Goal: Task Accomplishment & Management: Use online tool/utility

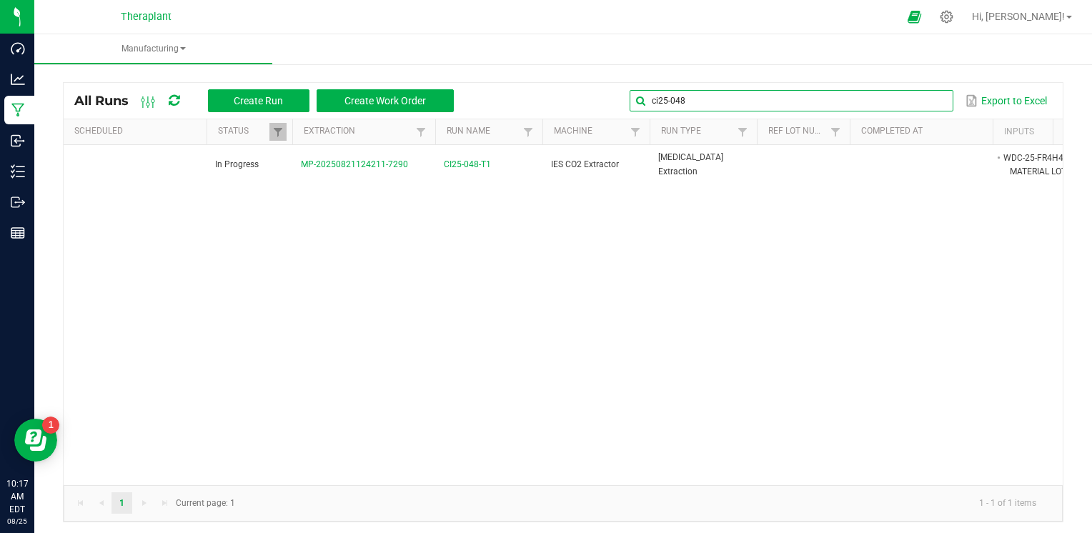
click at [906, 103] on input "ci25-048" at bounding box center [791, 100] width 323 height 21
type input "c"
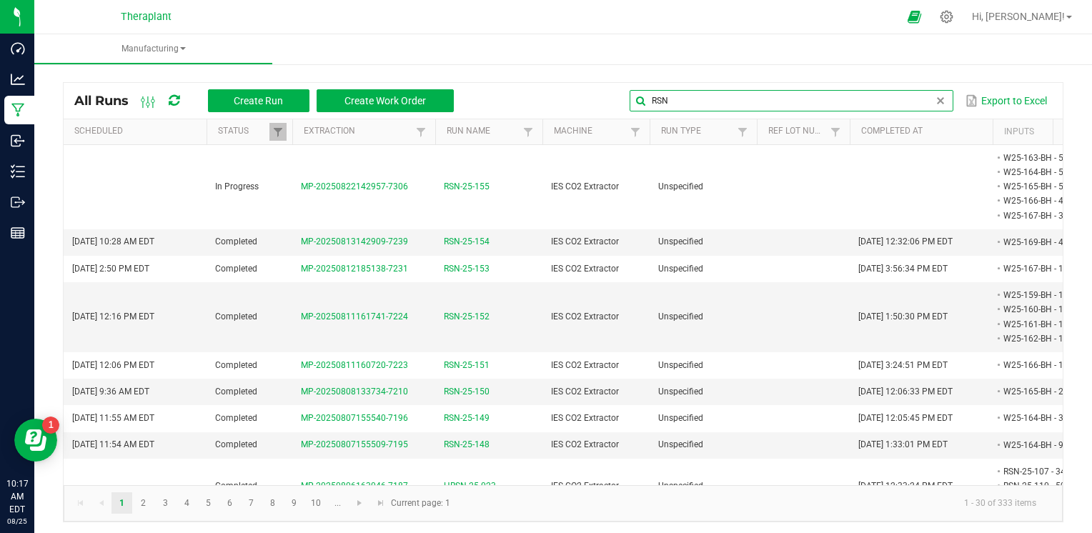
type input "RSN"
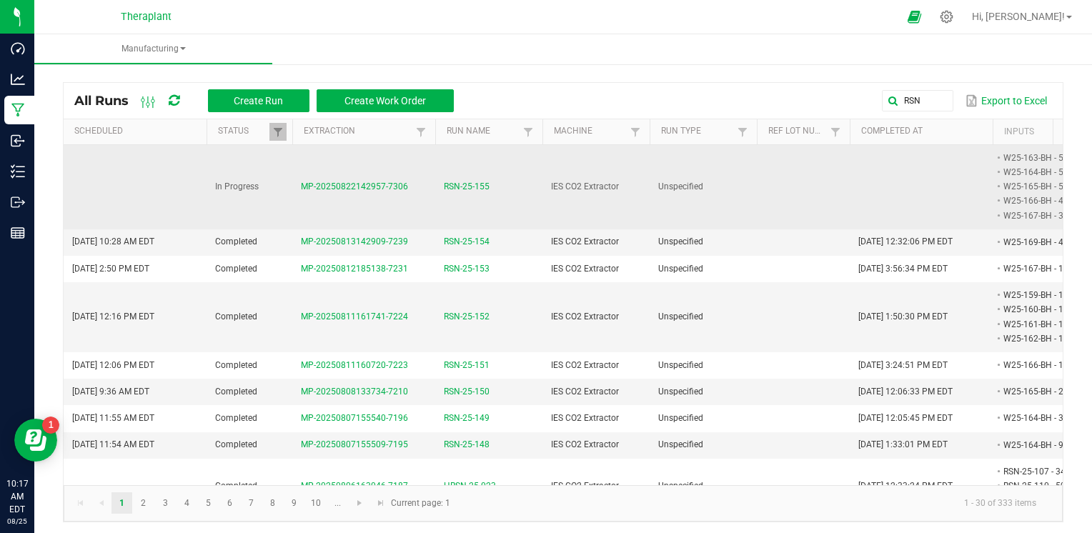
click at [466, 187] on span "RSN-25-155" at bounding box center [467, 187] width 46 height 14
click at [478, 185] on span "RSN-25-155" at bounding box center [467, 187] width 46 height 14
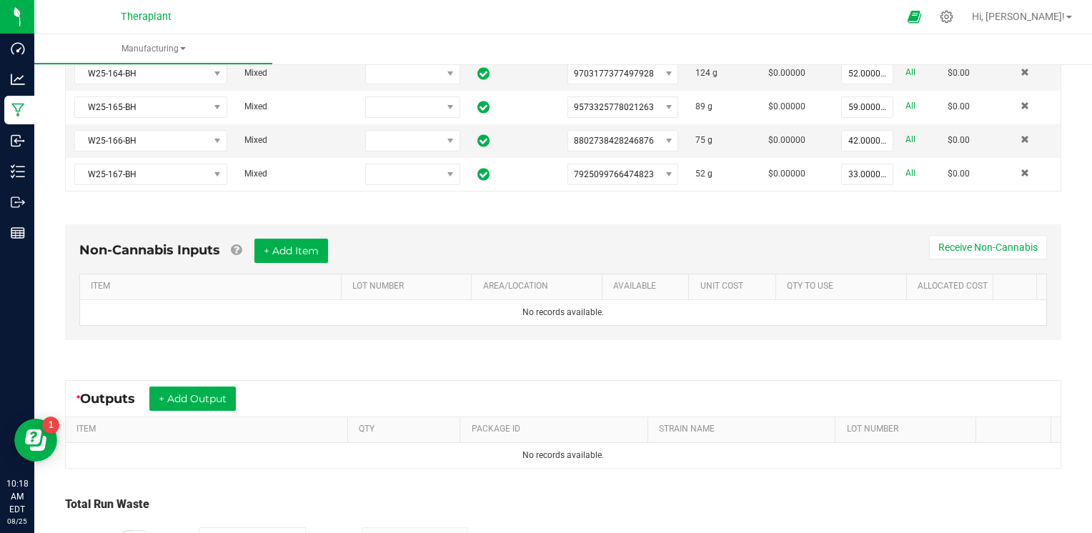
scroll to position [374, 0]
click at [224, 391] on button "+ Add Output" at bounding box center [192, 397] width 86 height 24
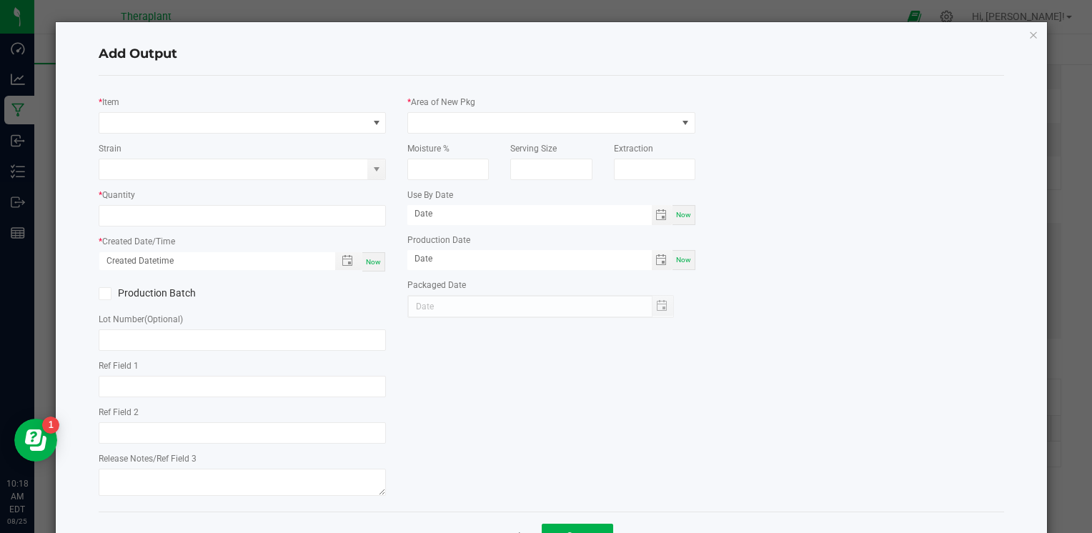
type input "AH"
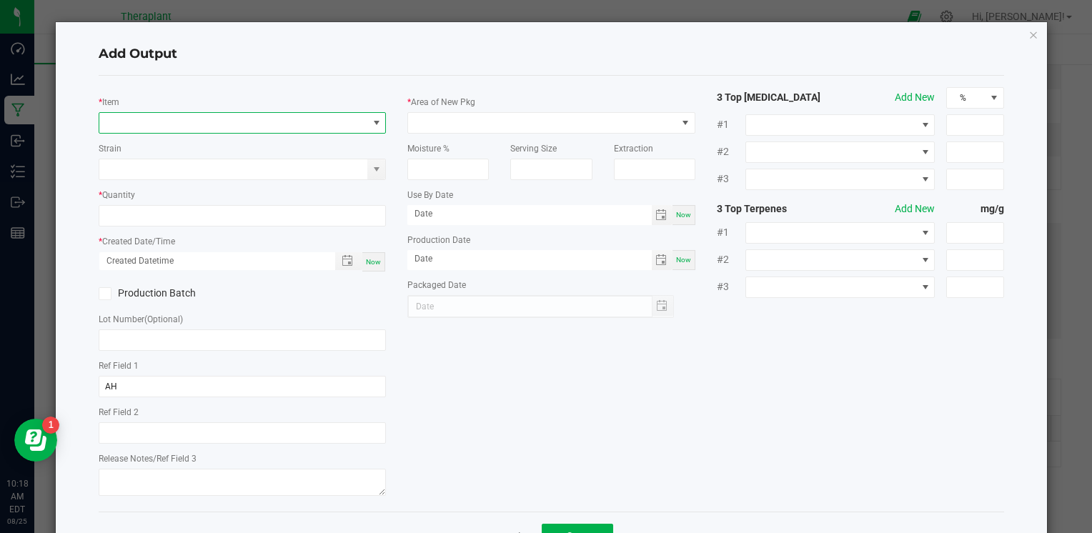
click at [182, 129] on span "NO DATA FOUND" at bounding box center [233, 123] width 268 height 20
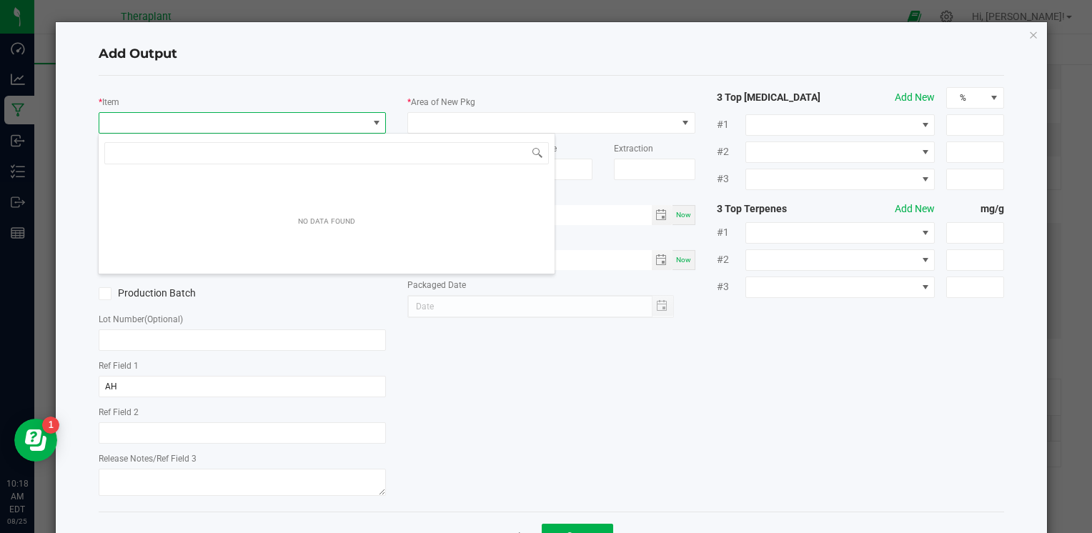
scroll to position [21, 284]
type input "RSN-25-155"
click at [1028, 34] on icon "button" at bounding box center [1033, 34] width 10 height 17
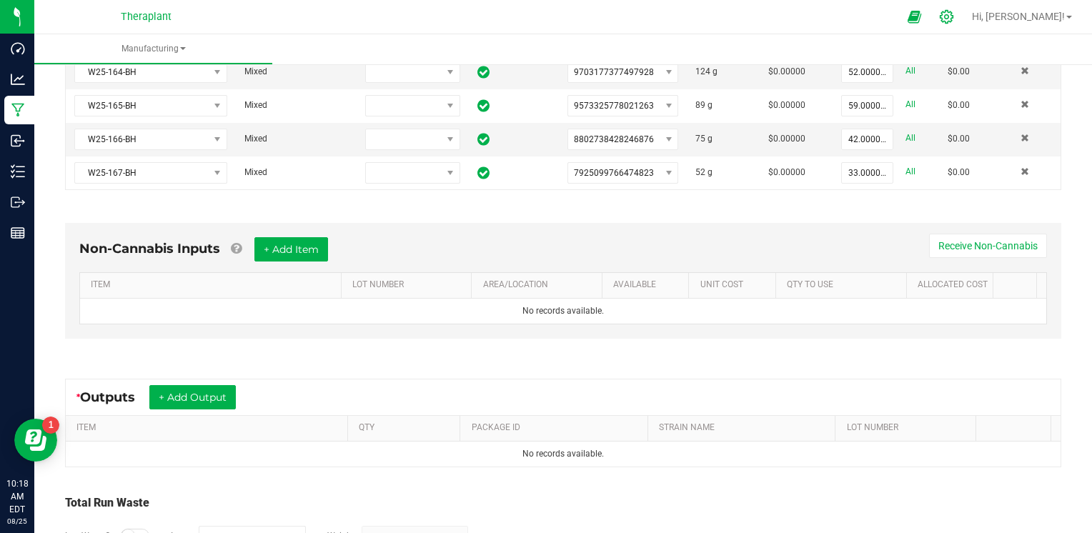
click at [965, 17] on div at bounding box center [947, 16] width 36 height 31
click at [954, 19] on icon at bounding box center [946, 16] width 15 height 15
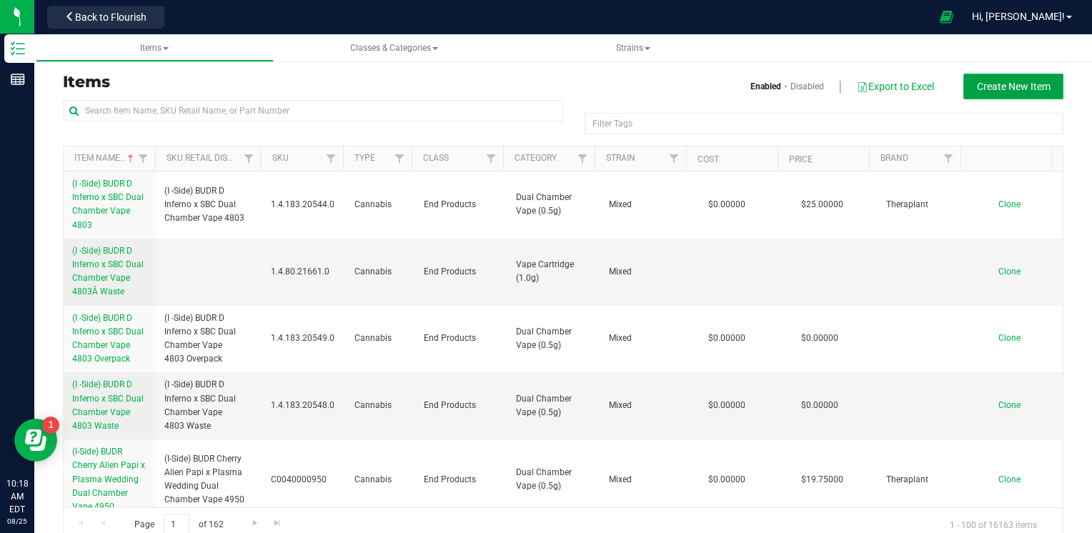
click at [1035, 86] on span "Create New Item" at bounding box center [1014, 86] width 74 height 11
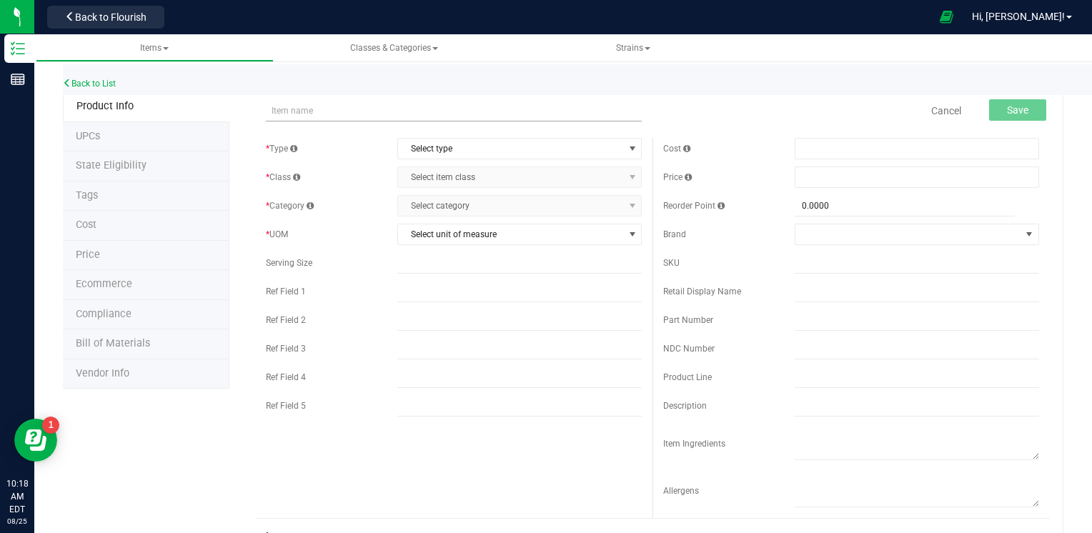
click at [477, 110] on input "text" at bounding box center [454, 110] width 376 height 21
type input "RSN-25-155"
click at [512, 144] on span "Select type" at bounding box center [510, 149] width 225 height 20
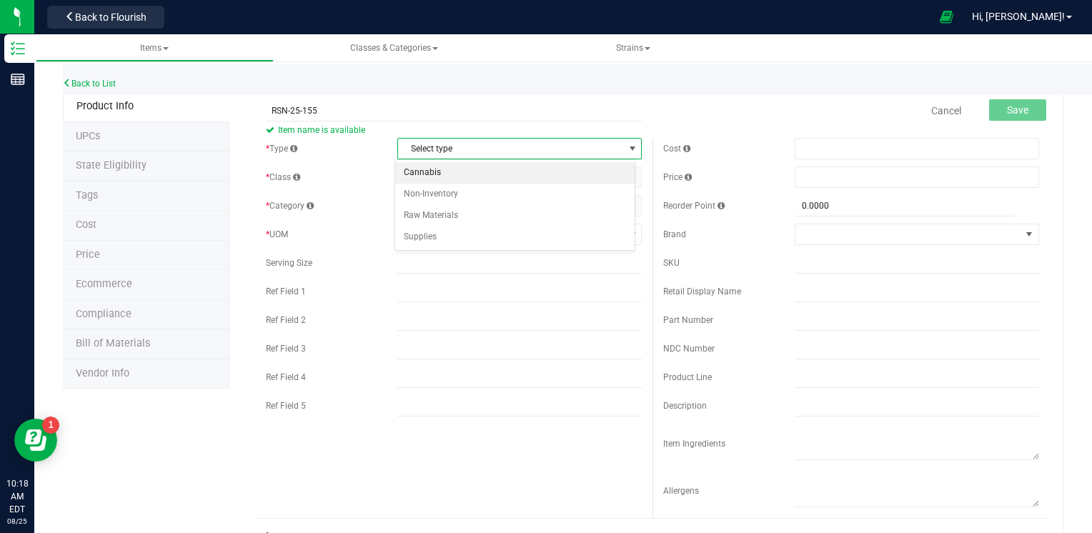
click at [502, 173] on li "Cannabis" at bounding box center [515, 172] width 240 height 21
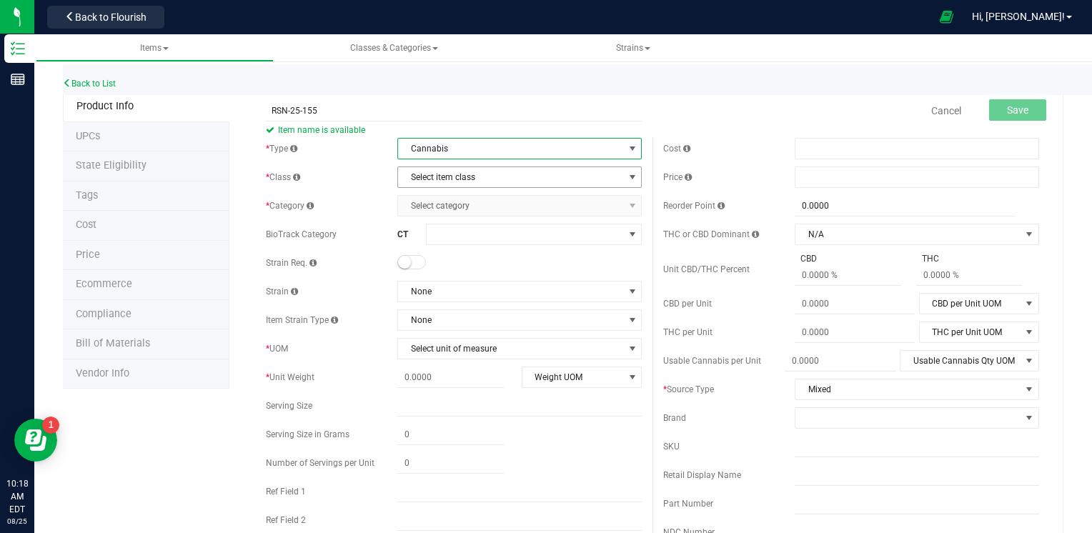
click at [523, 169] on span "Select item class" at bounding box center [510, 177] width 225 height 20
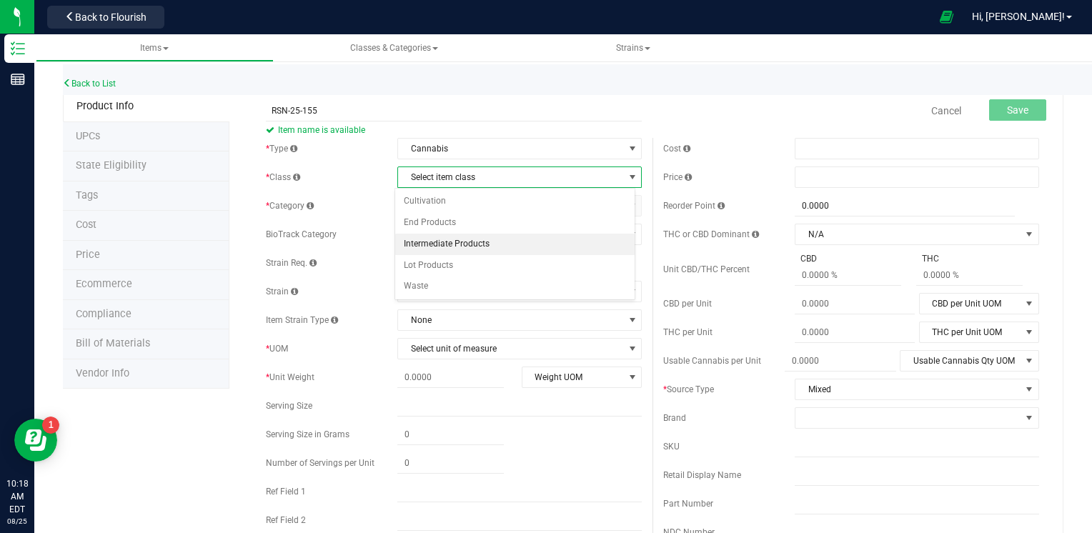
click at [509, 237] on li "Intermediate Products" at bounding box center [515, 244] width 240 height 21
click at [540, 209] on span "Select category" at bounding box center [510, 206] width 225 height 20
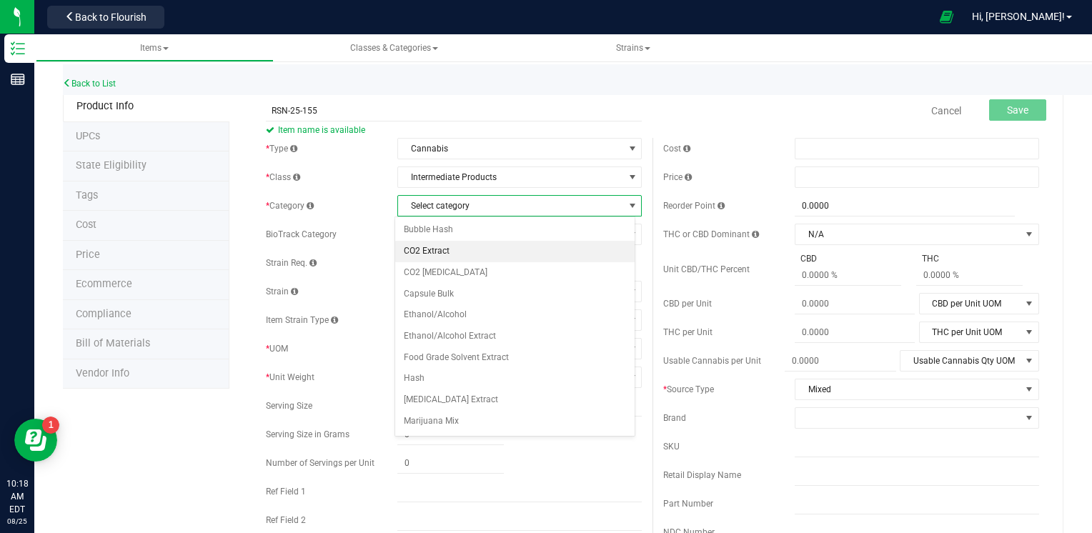
click at [518, 247] on li "CO2 Extract" at bounding box center [515, 251] width 240 height 21
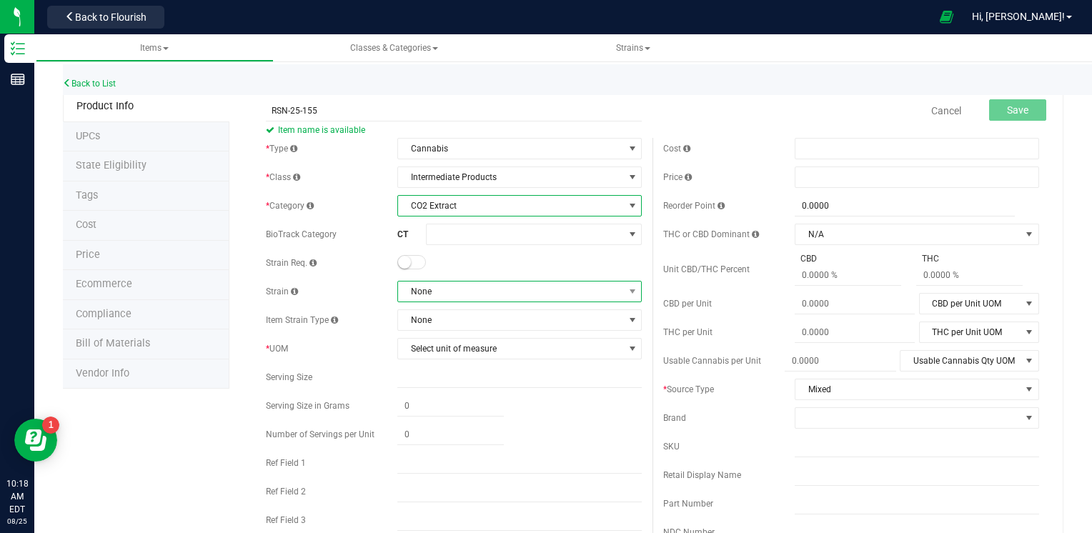
click at [522, 299] on span "None" at bounding box center [510, 292] width 225 height 20
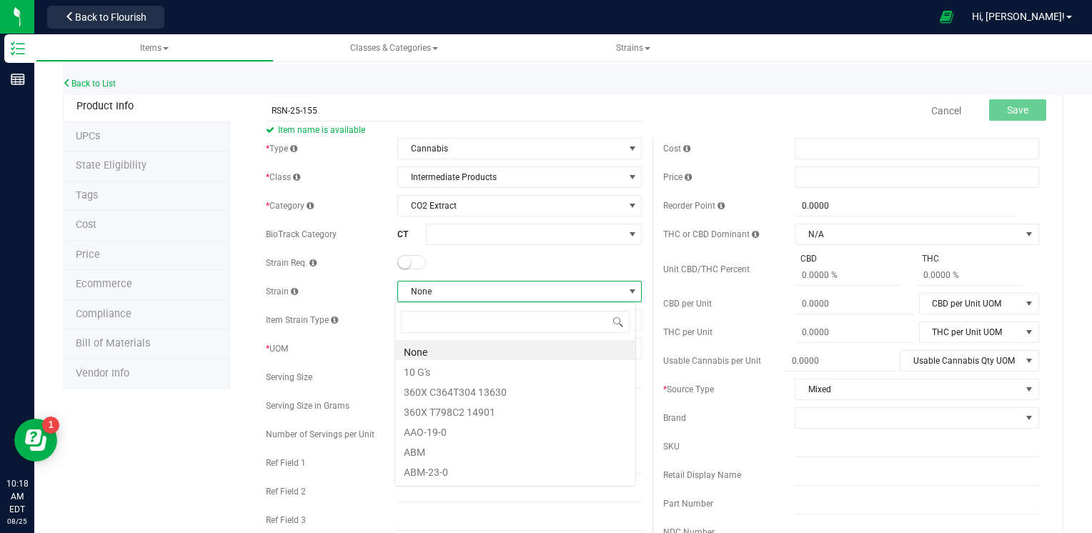
scroll to position [21, 241]
type input "MIXED"
click at [452, 354] on li "Mixed" at bounding box center [515, 350] width 240 height 20
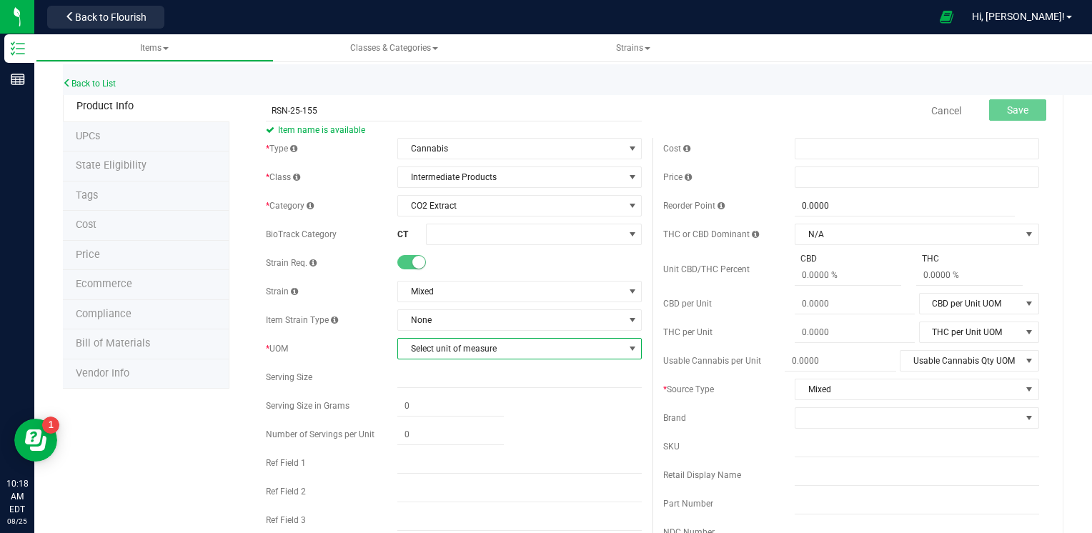
click at [505, 342] on span "Select unit of measure" at bounding box center [510, 349] width 225 height 20
click at [509, 149] on li "Gram" at bounding box center [515, 152] width 240 height 21
click at [643, 120] on div "RSN-25-155 Item name is available Cancel Save" at bounding box center [652, 111] width 795 height 36
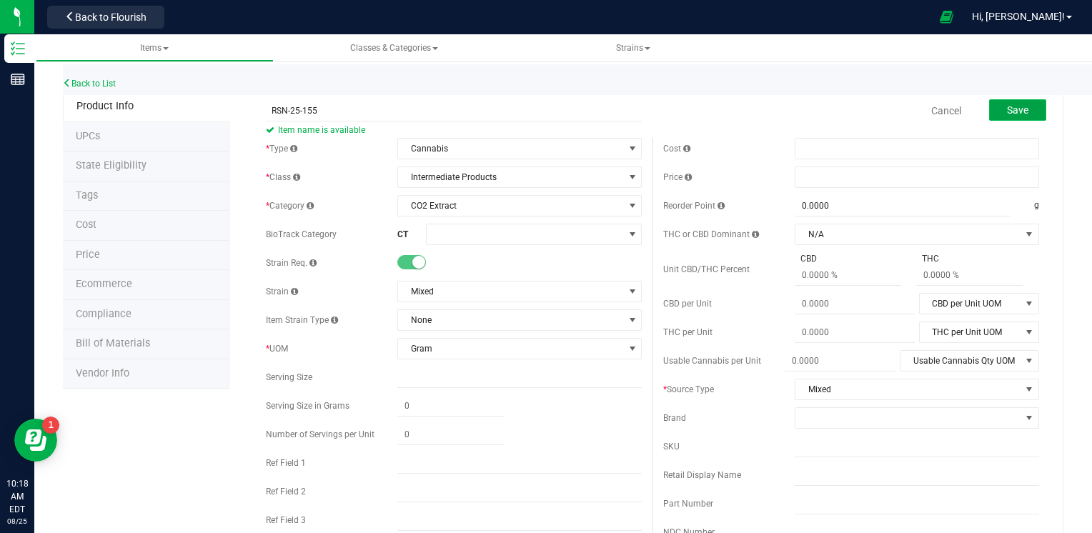
click at [1015, 101] on button "Save" at bounding box center [1017, 109] width 57 height 21
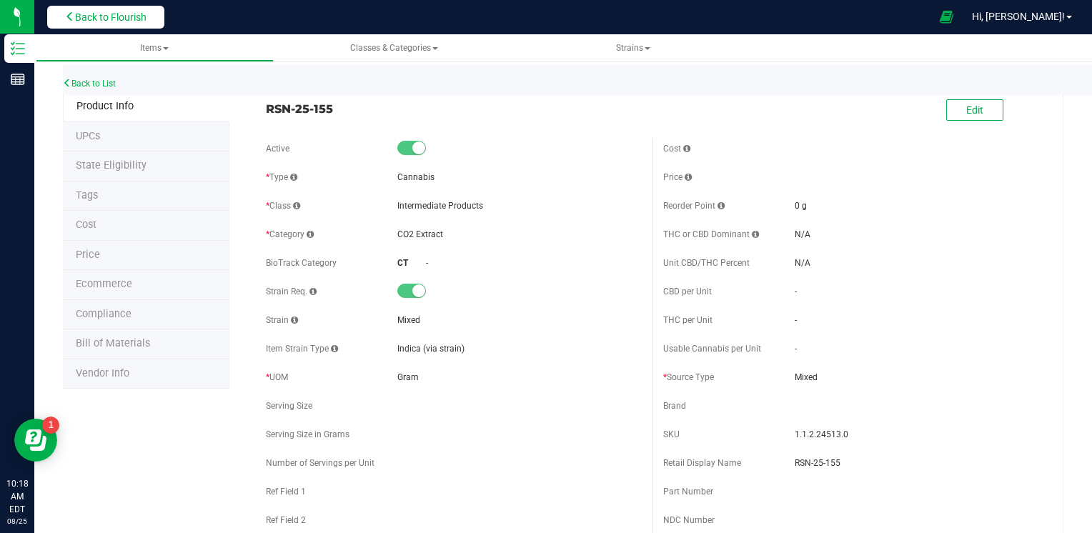
click at [139, 25] on button "Back to Flourish" at bounding box center [105, 17] width 117 height 23
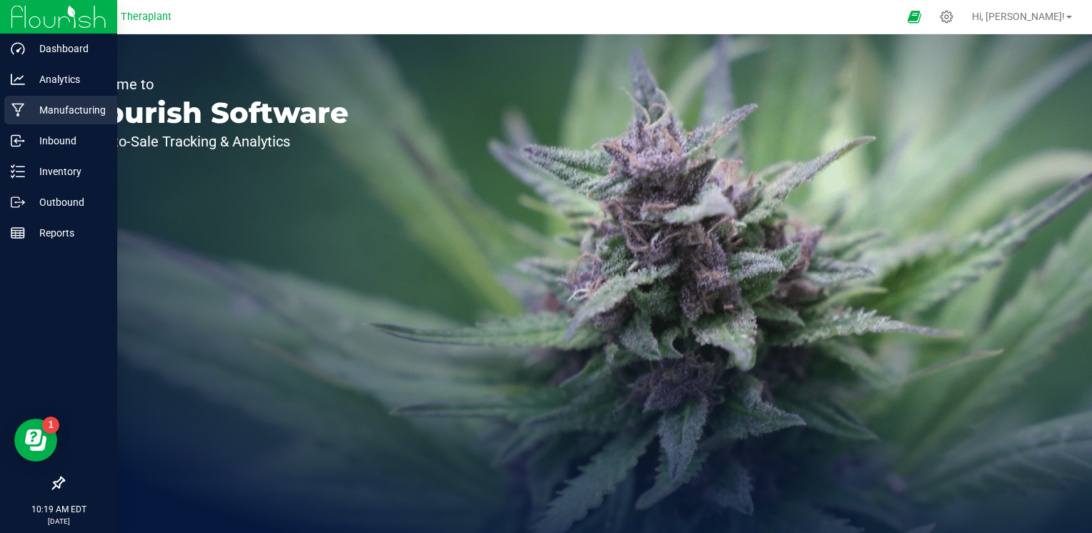
click at [80, 116] on p "Manufacturing" at bounding box center [68, 109] width 86 height 17
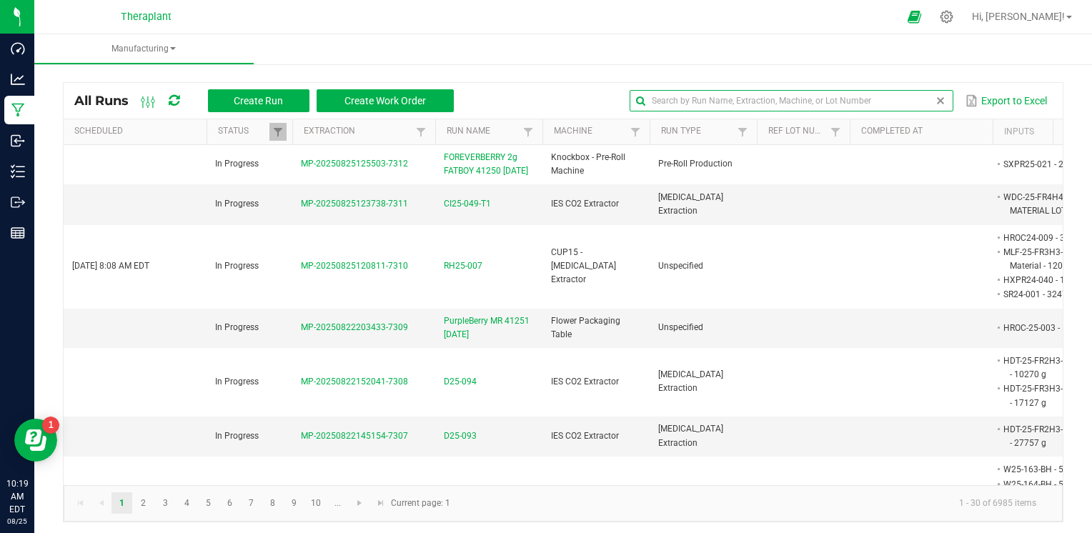
click at [917, 95] on input "text" at bounding box center [791, 100] width 323 height 21
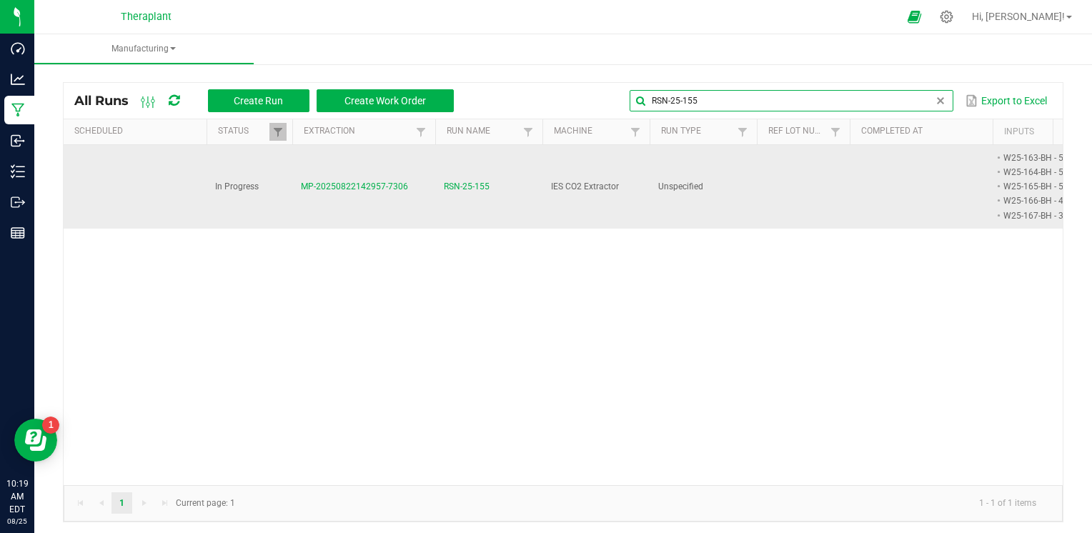
type input "RSN-25-155"
click at [466, 187] on span "RSN-25-155" at bounding box center [467, 187] width 46 height 14
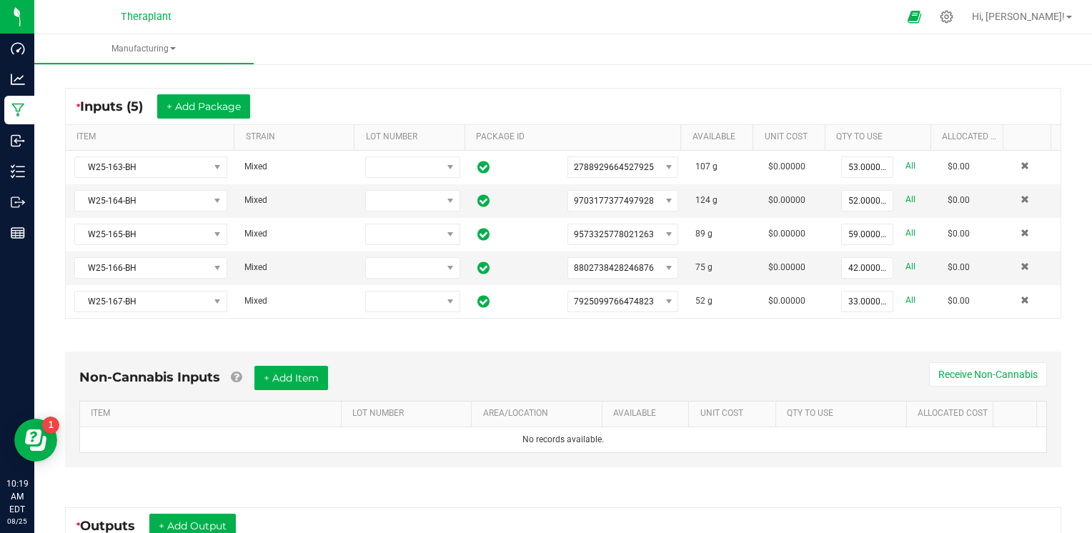
scroll to position [412, 0]
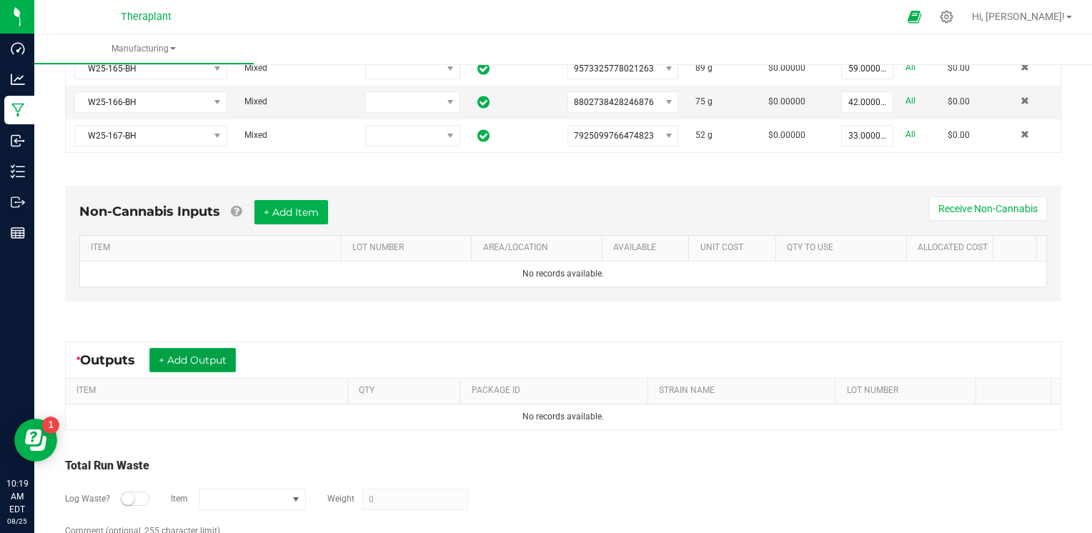
click at [229, 356] on button "+ Add Output" at bounding box center [192, 360] width 86 height 24
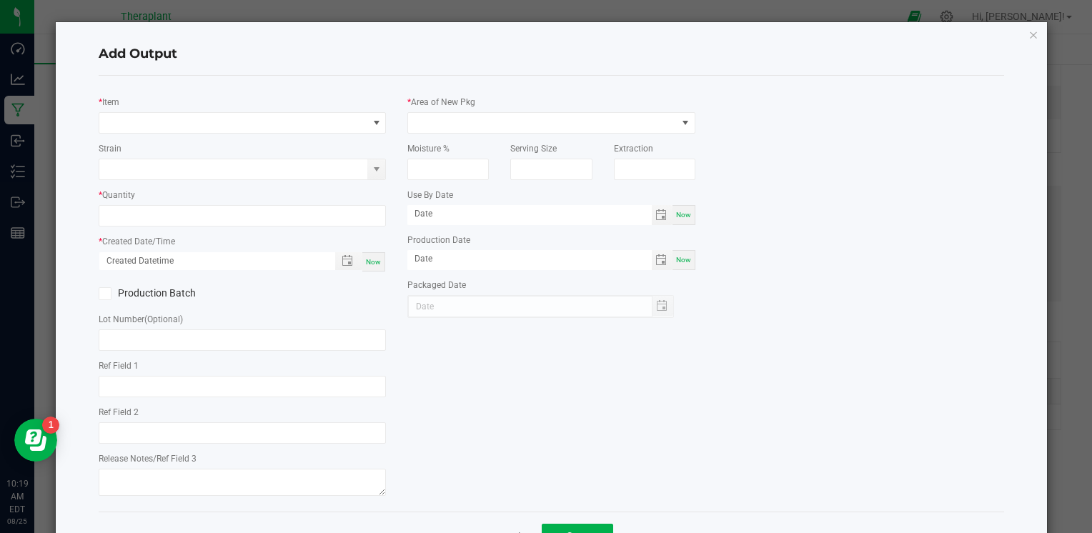
type input "AH"
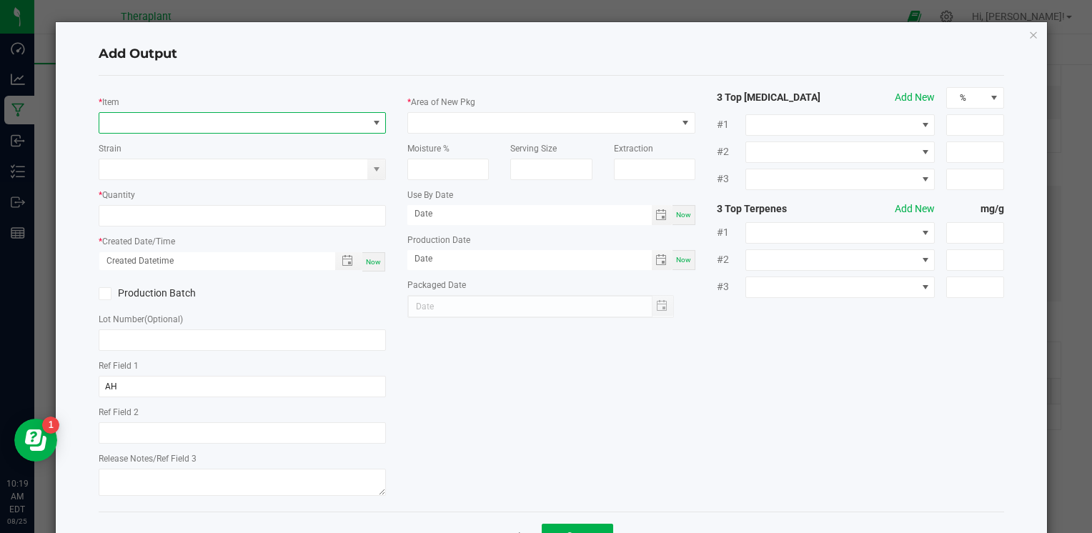
click at [251, 124] on span "NO DATA FOUND" at bounding box center [233, 123] width 268 height 20
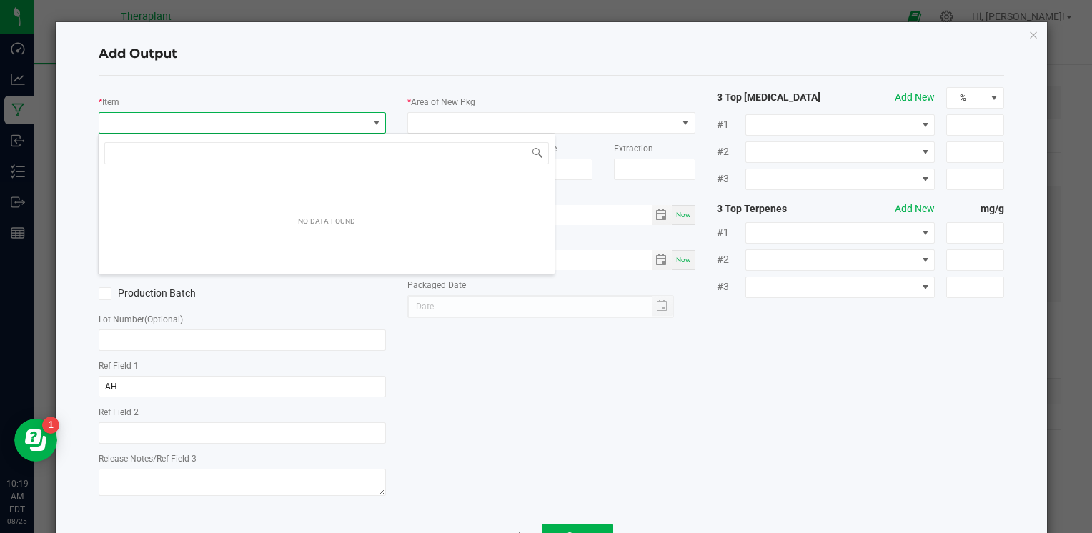
scroll to position [21, 284]
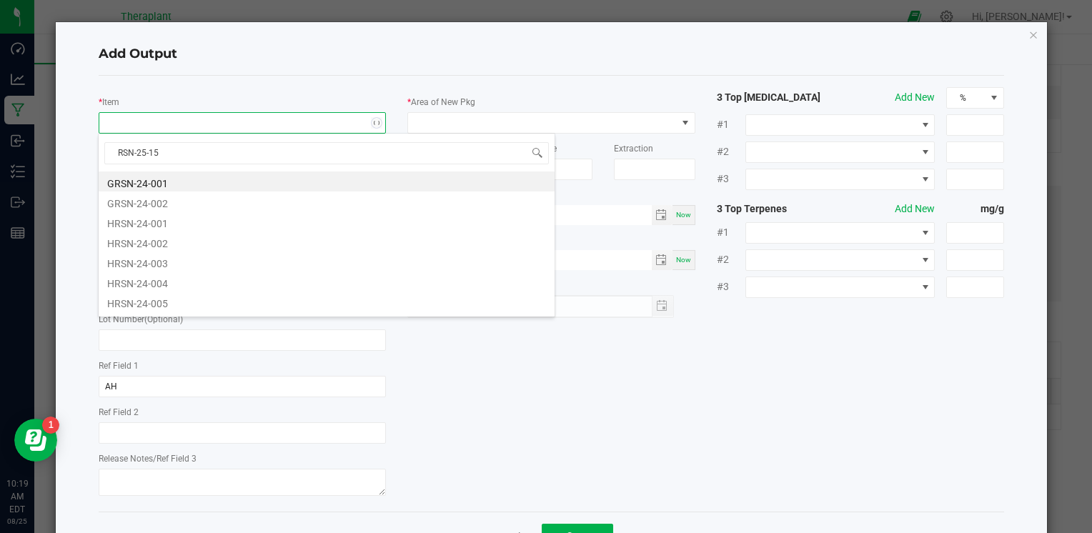
type input "RSN-25-155"
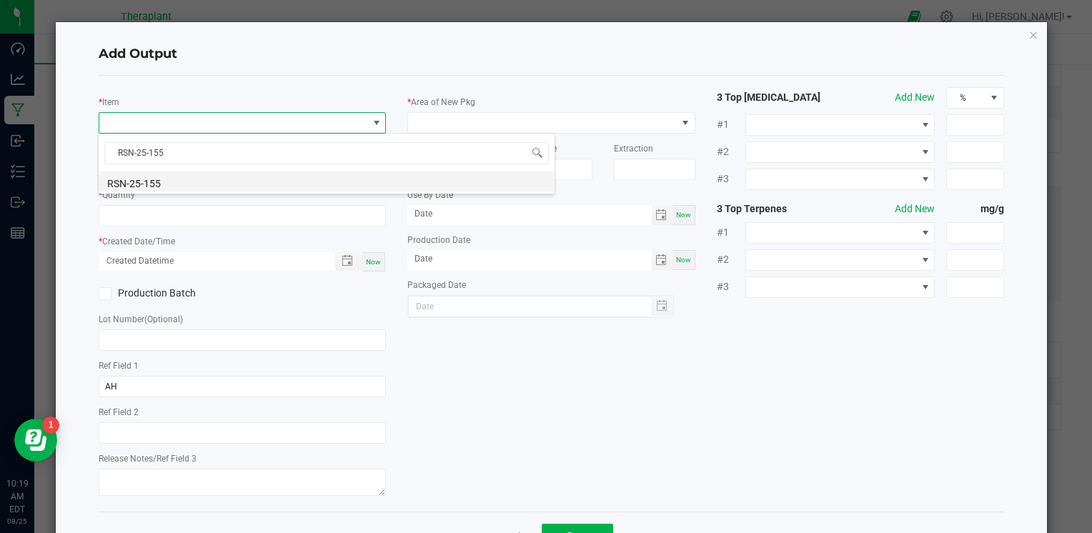
click at [172, 179] on li "RSN-25-155" at bounding box center [327, 182] width 456 height 20
type input "0.0000 g"
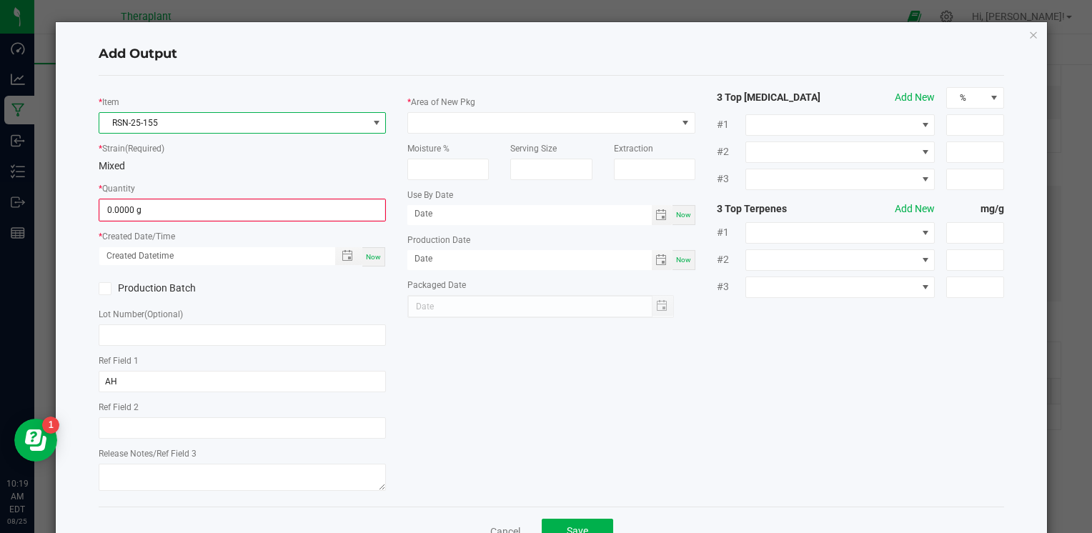
click at [372, 257] on span "Now" at bounding box center [373, 257] width 15 height 8
type input "[DATE] 10:19 AM"
type input "[DATE]"
click at [327, 210] on input "0" at bounding box center [242, 210] width 284 height 20
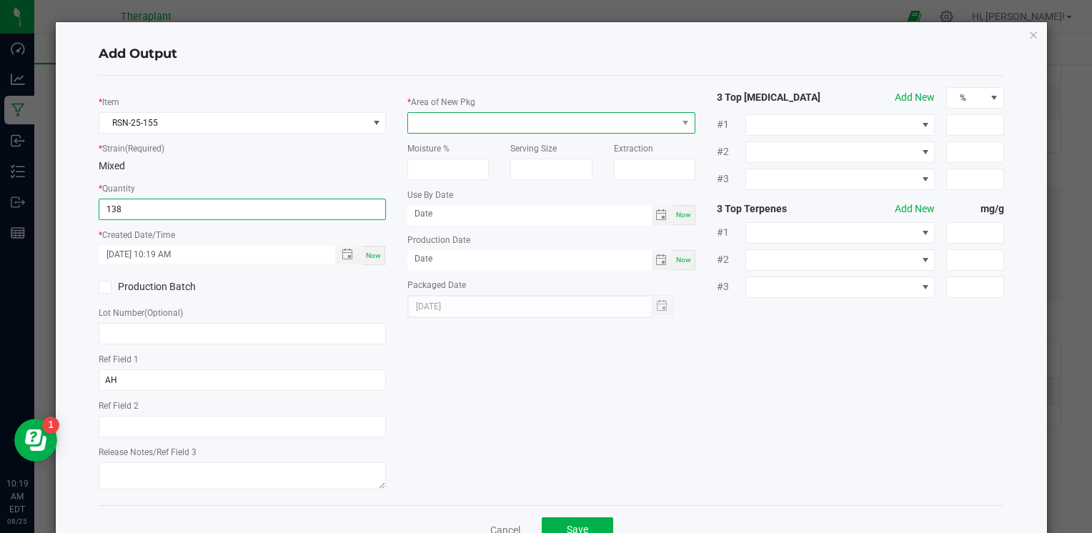
type input "138.0000 g"
click at [523, 126] on span at bounding box center [542, 123] width 268 height 20
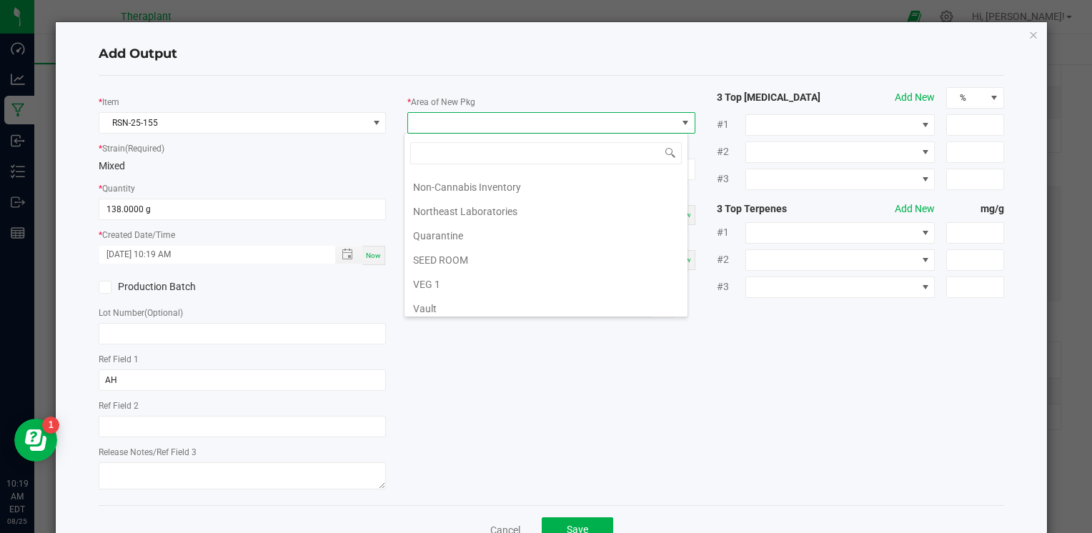
scroll to position [265, 0]
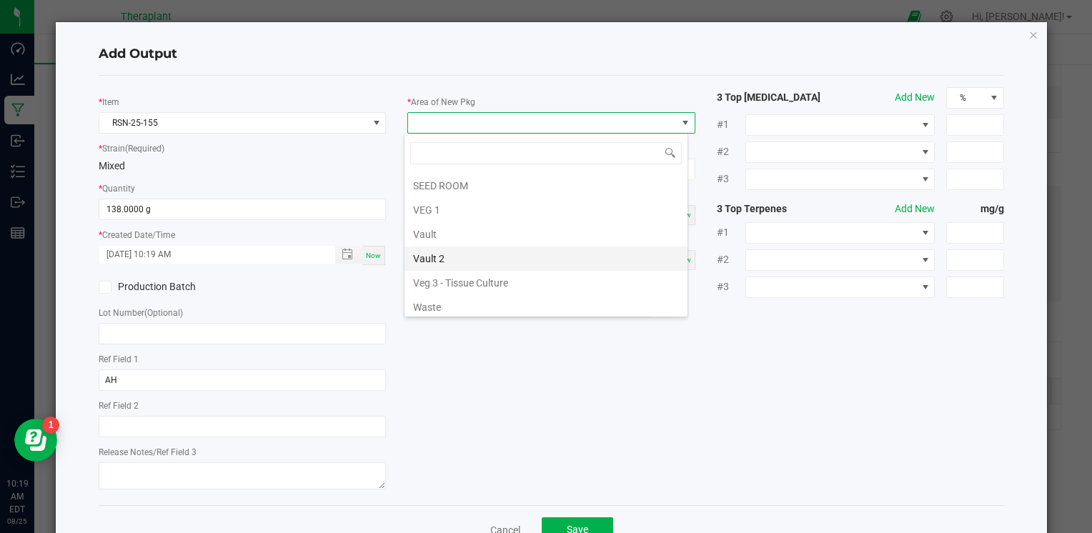
click at [521, 262] on li "Vault 2" at bounding box center [545, 259] width 283 height 24
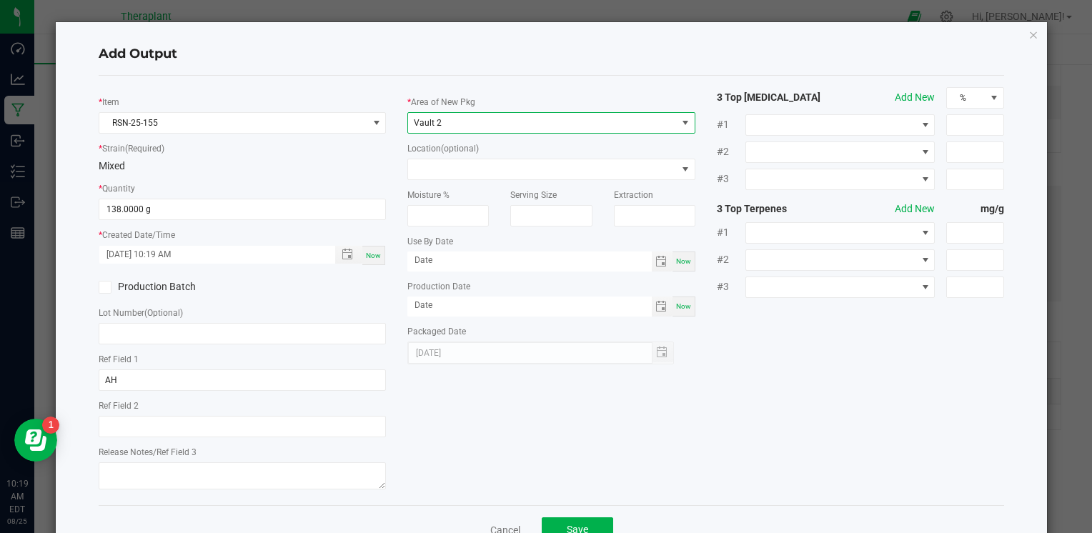
click at [611, 419] on div "* Item RSN-25-155 * Strain (Required) Mixed * Quantity 138.0000 g * Created Dat…" at bounding box center [551, 290] width 927 height 407
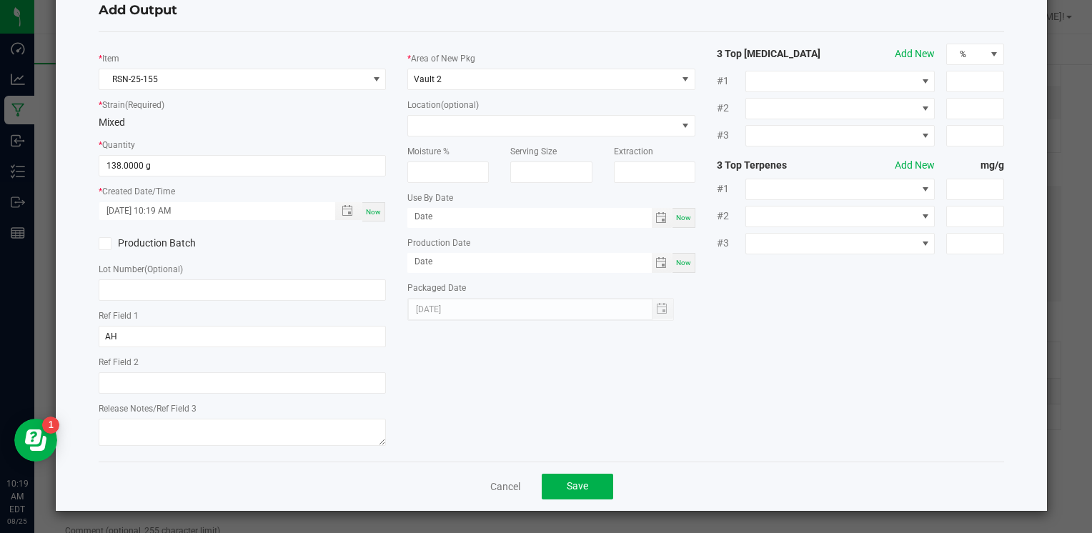
scroll to position [43, 0]
click at [592, 490] on button "Save" at bounding box center [577, 488] width 71 height 26
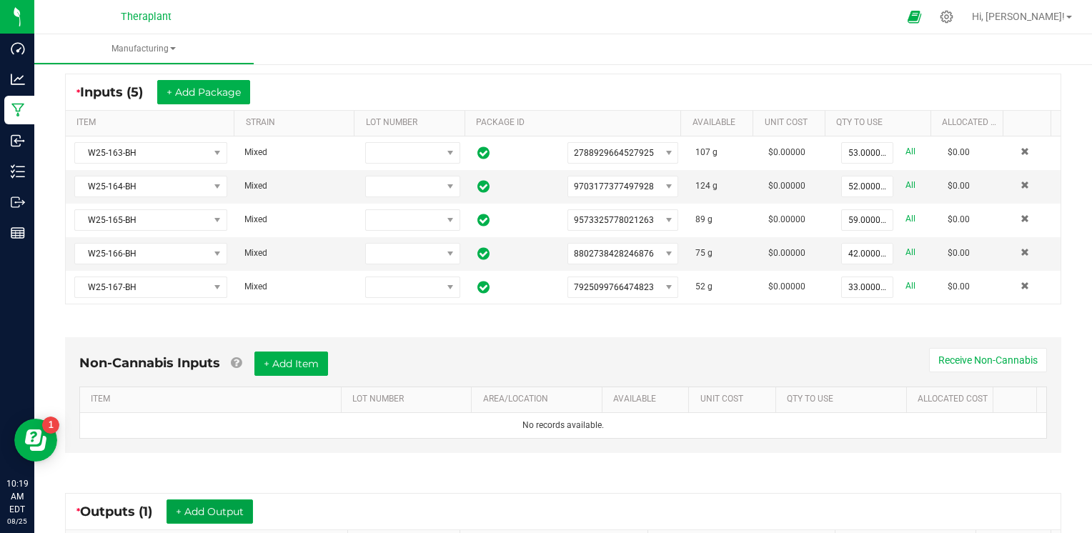
scroll to position [0, 0]
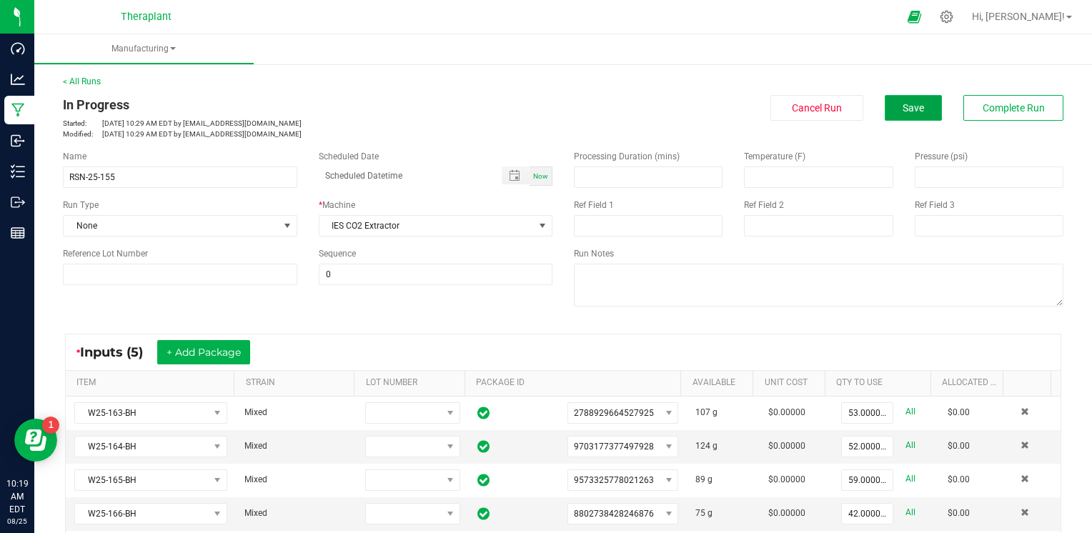
click at [920, 107] on button "Save" at bounding box center [913, 108] width 57 height 26
click at [1038, 109] on button "Complete Run" at bounding box center [1013, 108] width 100 height 26
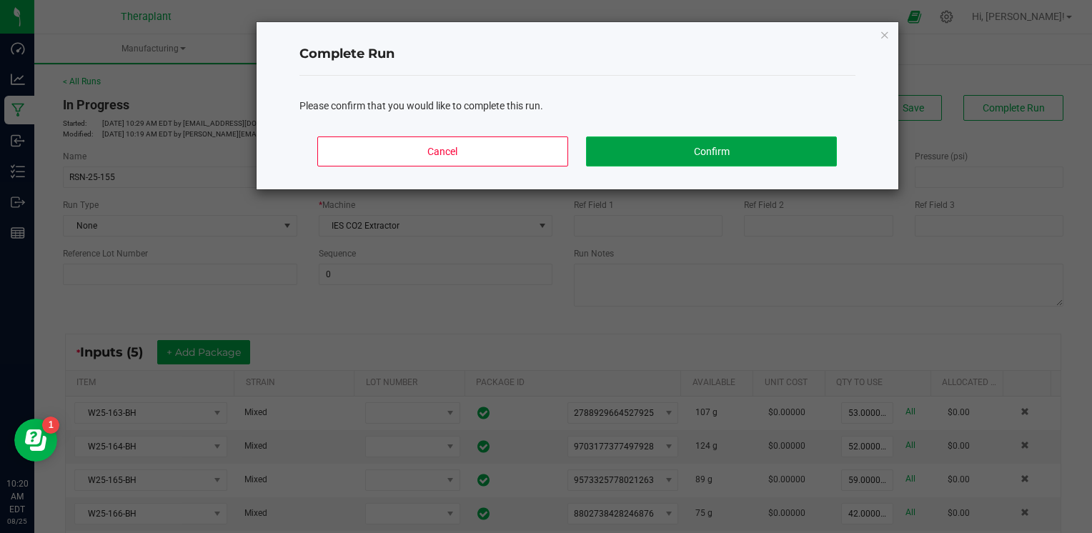
click at [746, 154] on button "Confirm" at bounding box center [711, 151] width 250 height 30
